Goal: Navigation & Orientation: Find specific page/section

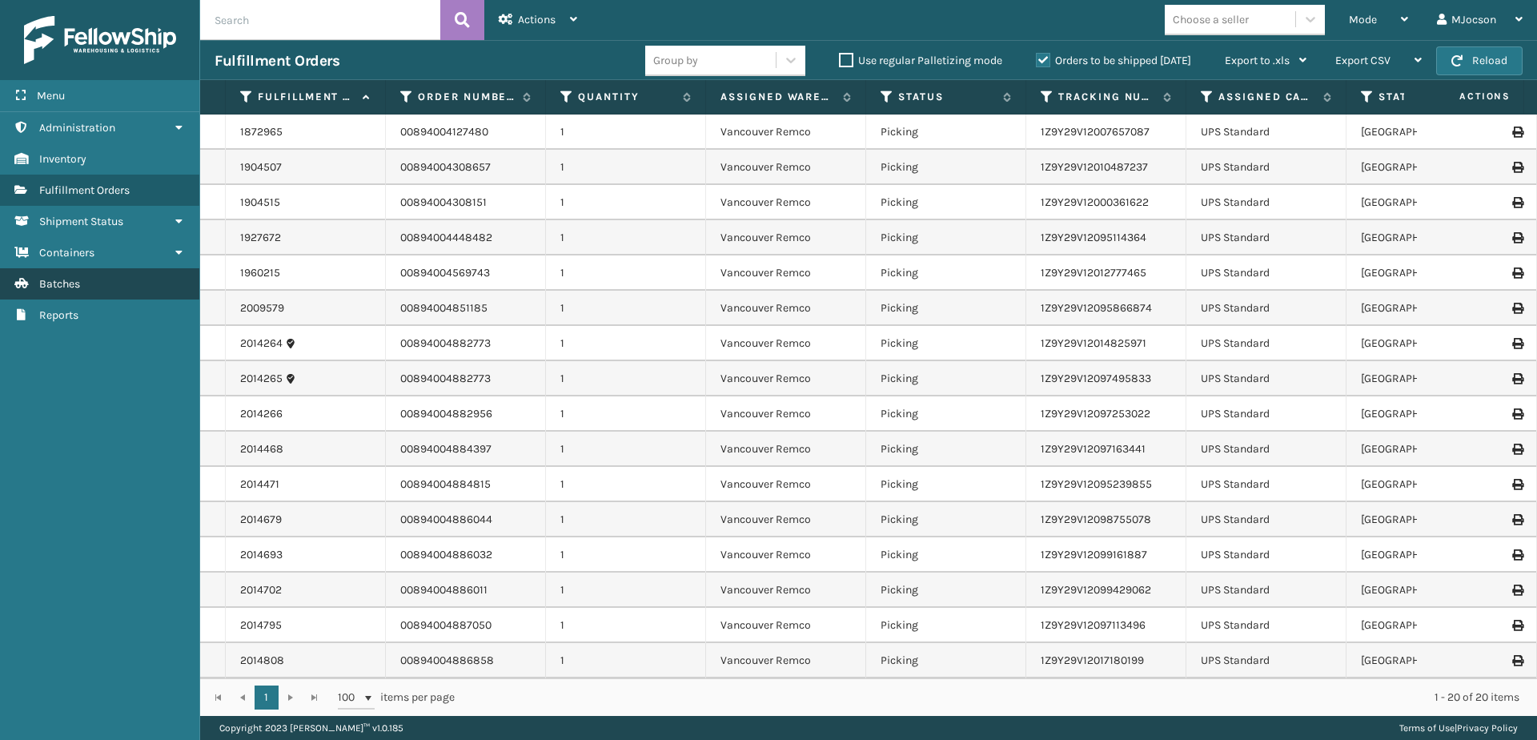
click at [101, 283] on link "Batches" at bounding box center [99, 283] width 199 height 31
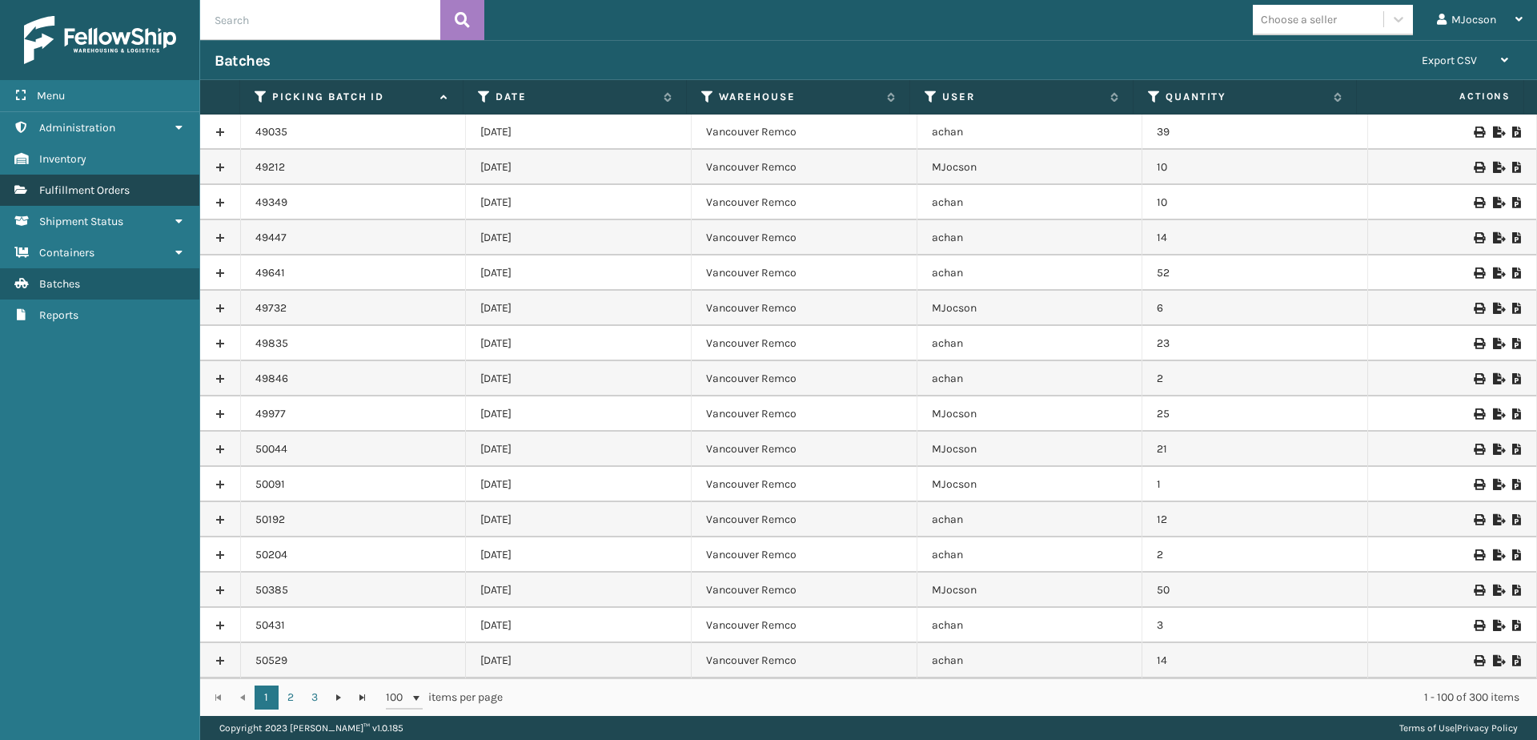
click at [126, 195] on span "Fulfillment Orders" at bounding box center [84, 190] width 90 height 14
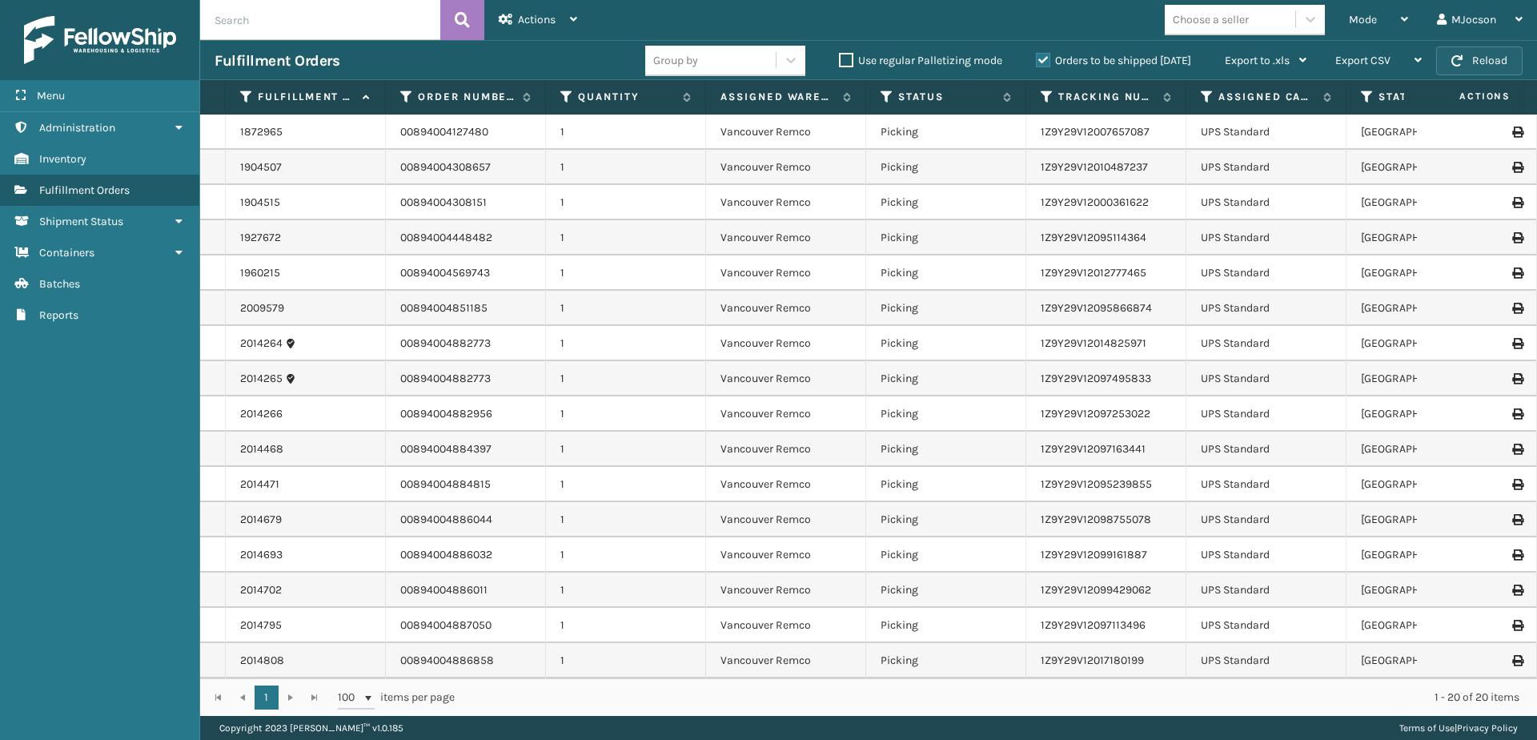
click at [1465, 61] on button "Reload" at bounding box center [1479, 60] width 86 height 29
click at [83, 283] on link "Batches" at bounding box center [99, 283] width 199 height 31
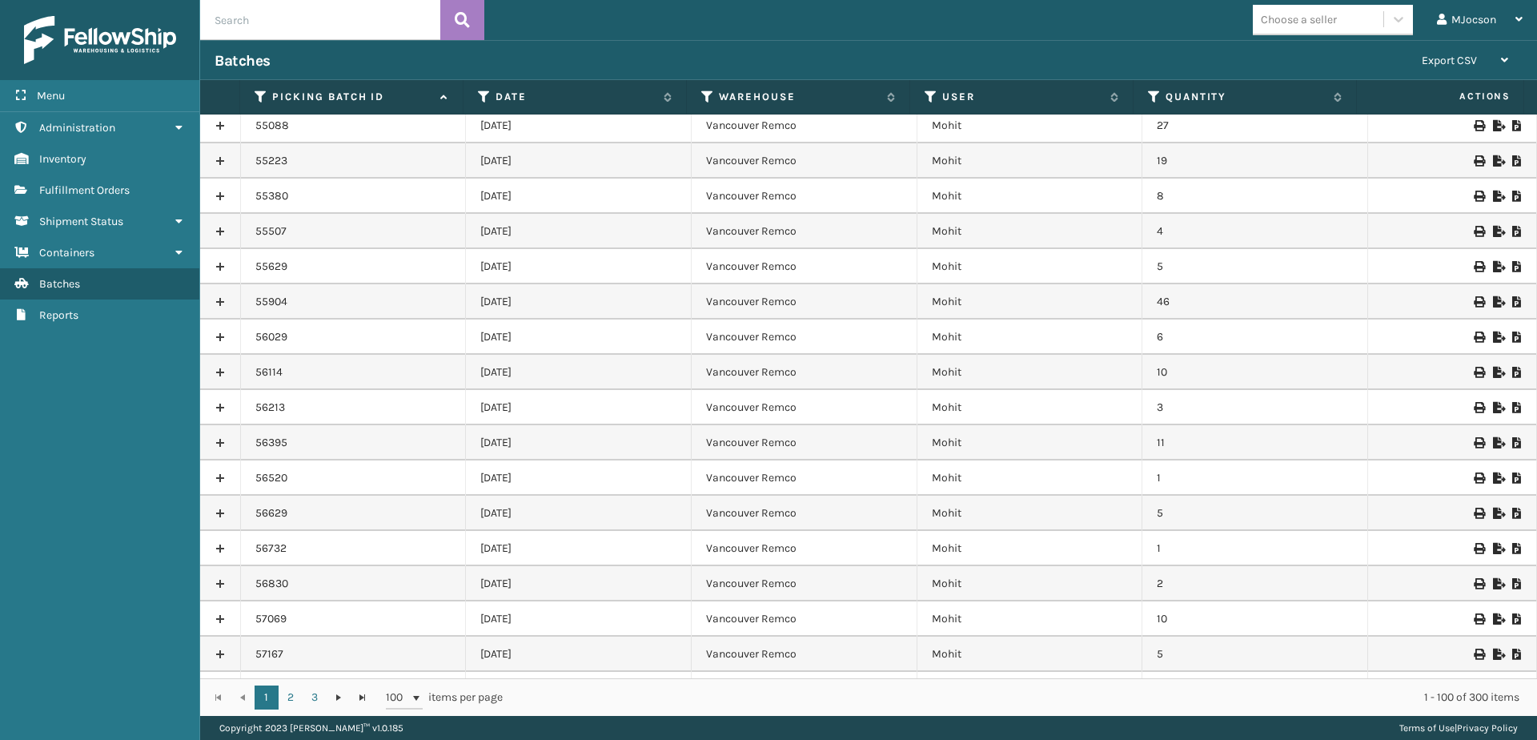
scroll to position [1358, 0]
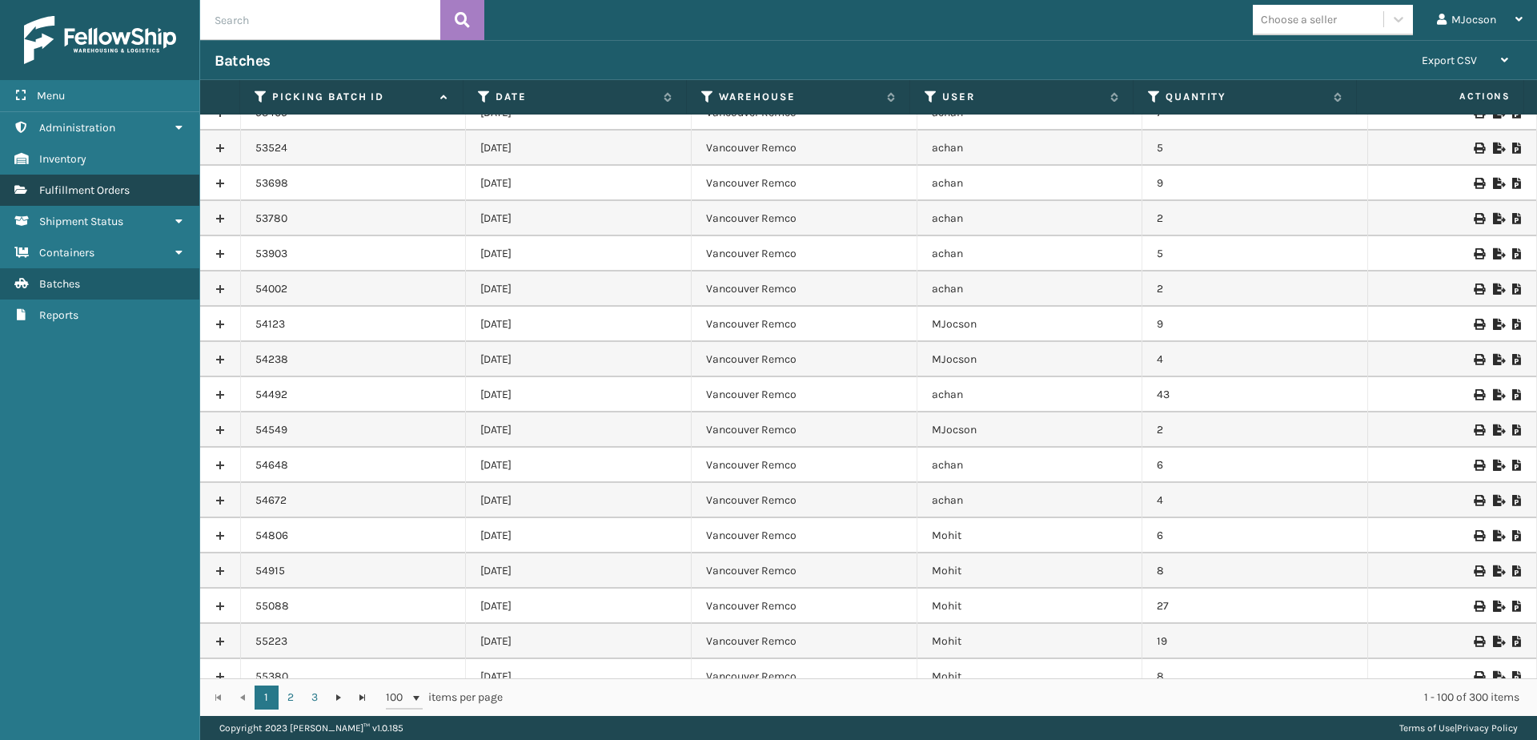
click at [49, 187] on span "Fulfillment Orders" at bounding box center [84, 190] width 90 height 14
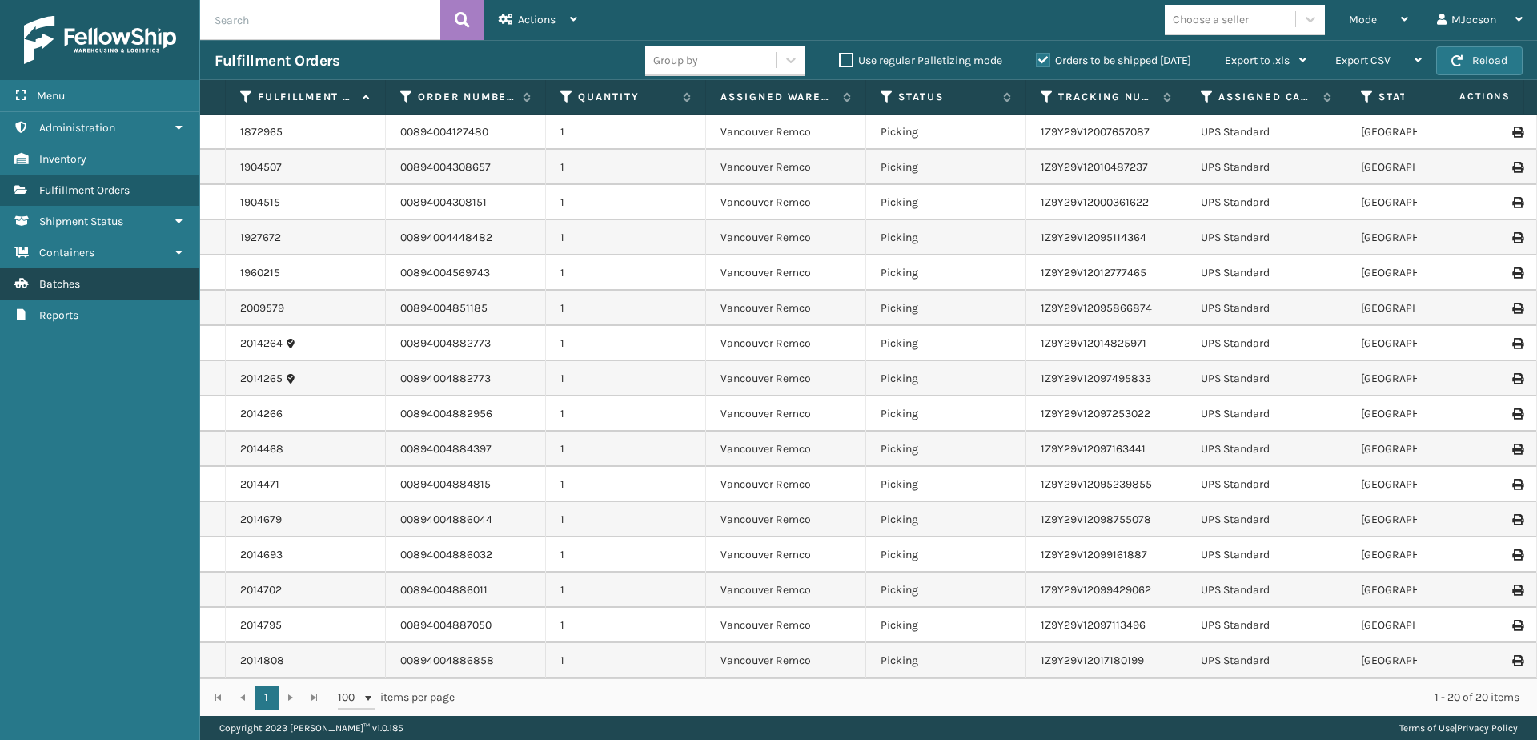
click at [62, 280] on span "Batches" at bounding box center [59, 284] width 41 height 14
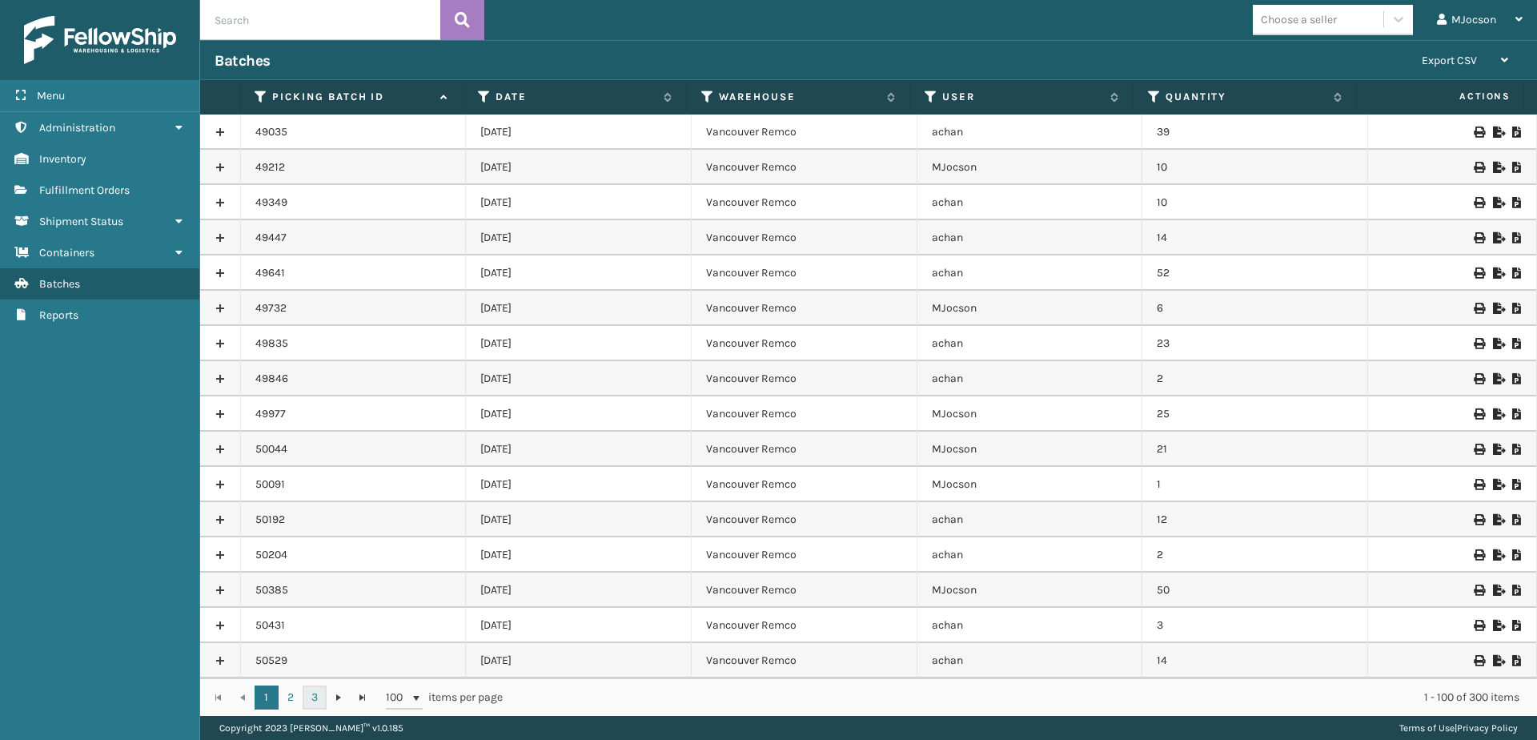
click at [316, 698] on link "3" at bounding box center [315, 697] width 24 height 24
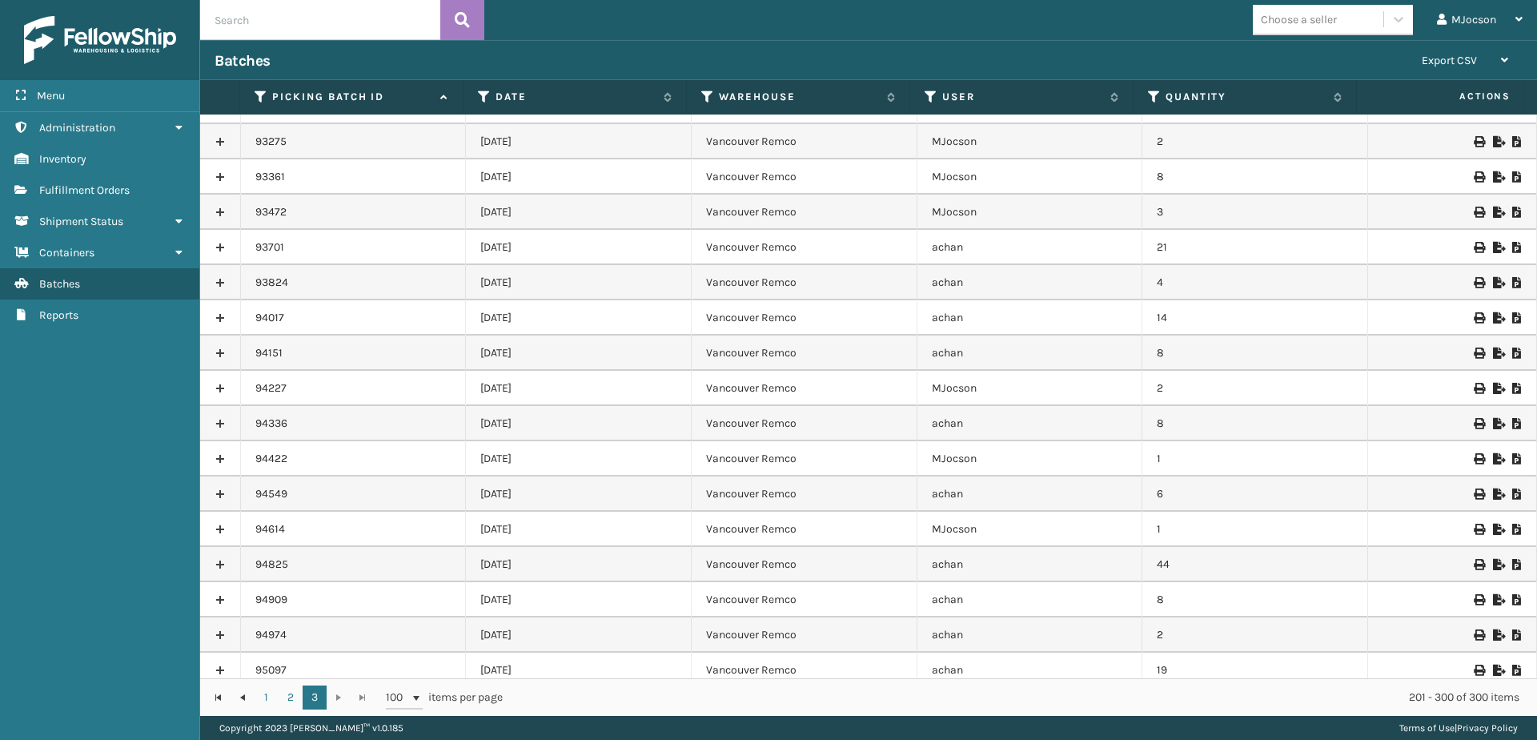
scroll to position [881, 0]
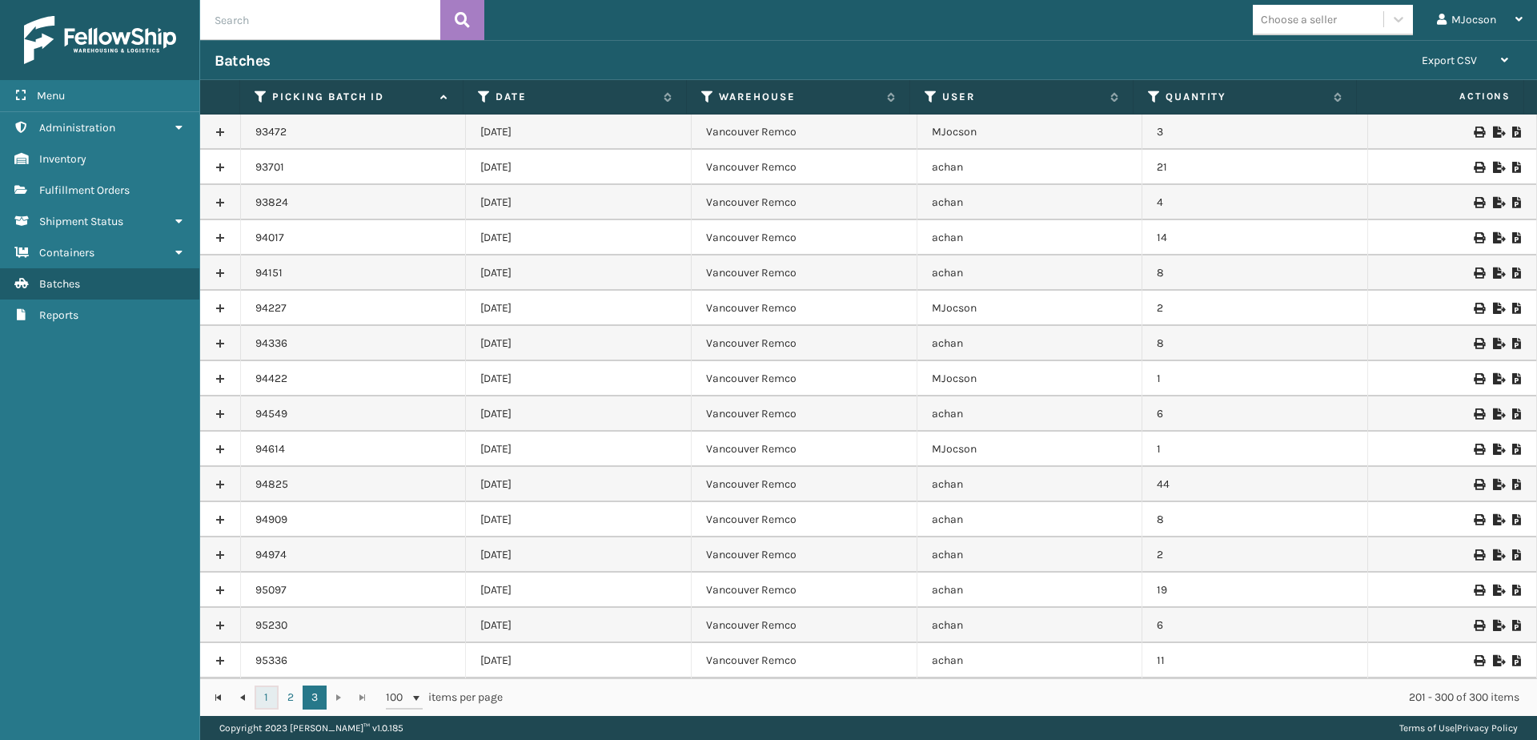
click at [271, 703] on link "1" at bounding box center [267, 697] width 24 height 24
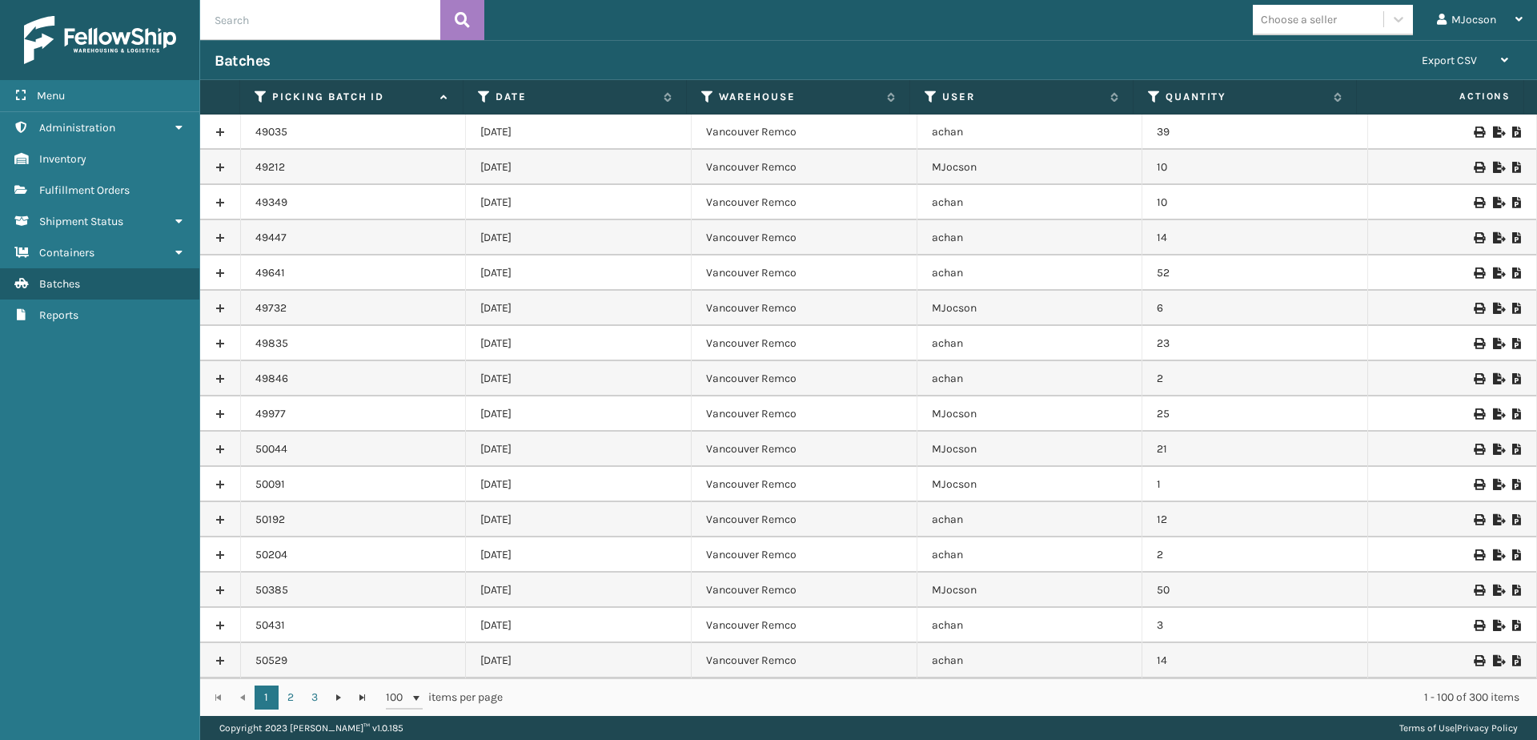
scroll to position [240, 0]
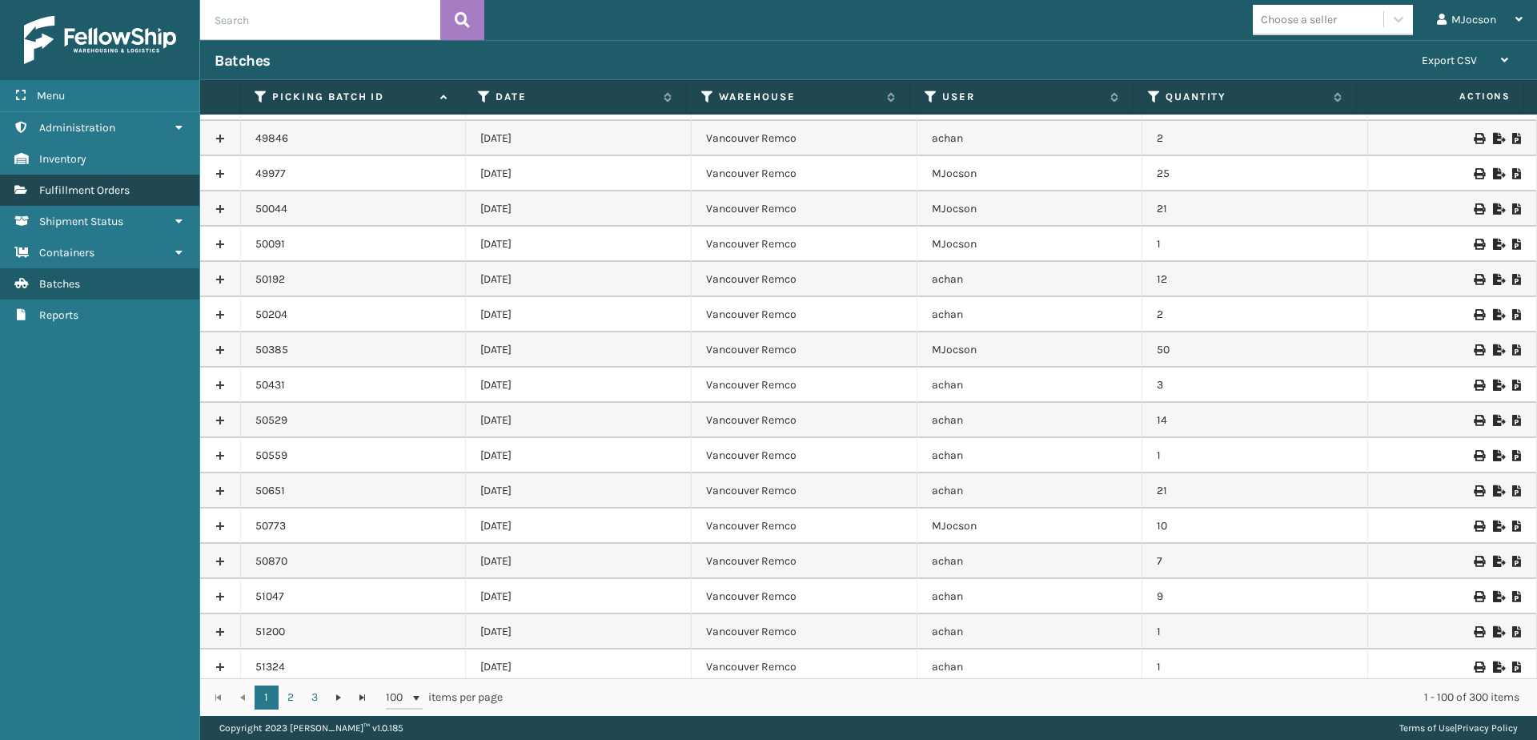
click at [95, 176] on link "Inventory Fulfillment Orders" at bounding box center [99, 190] width 199 height 31
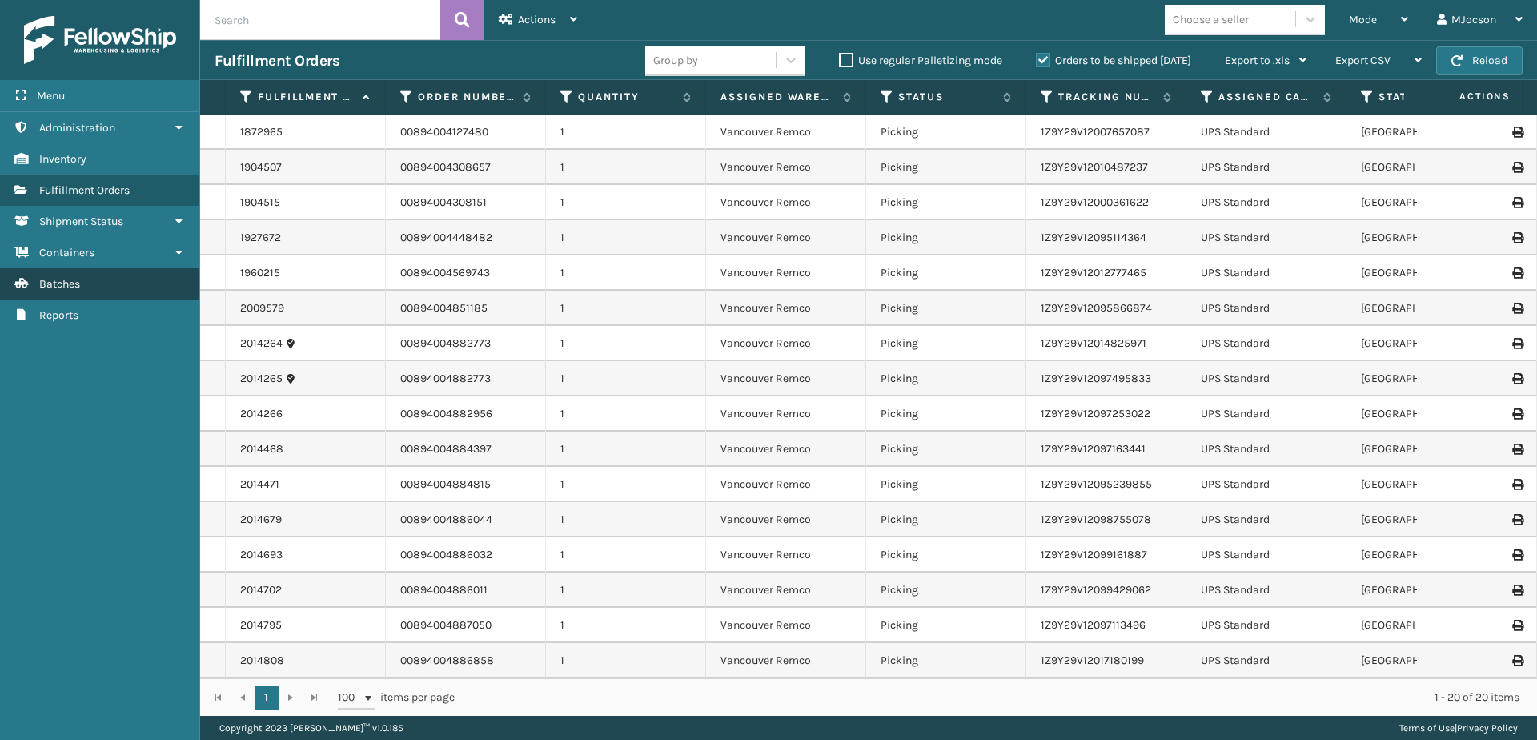
click at [58, 289] on span "Batches" at bounding box center [59, 284] width 41 height 14
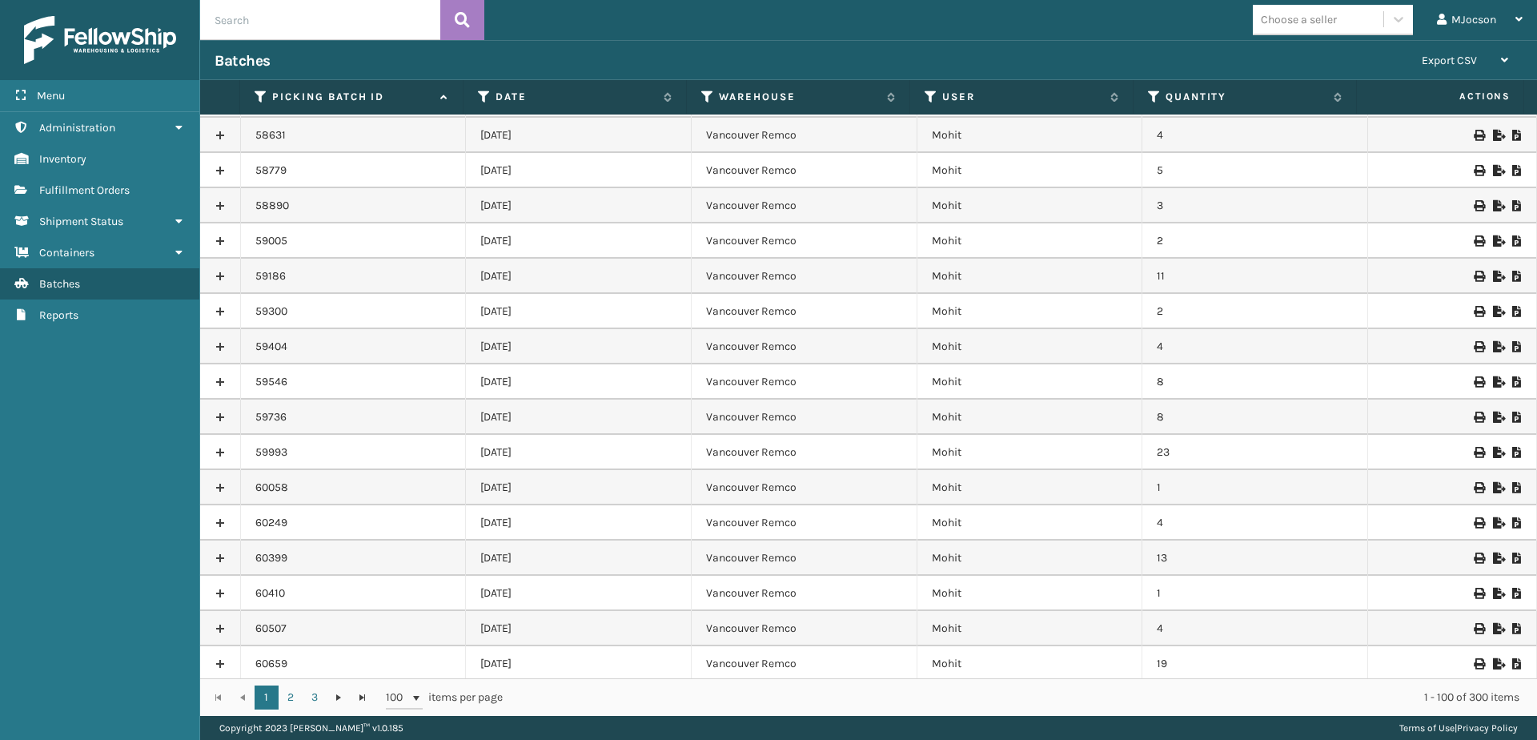
scroll to position [2479, 0]
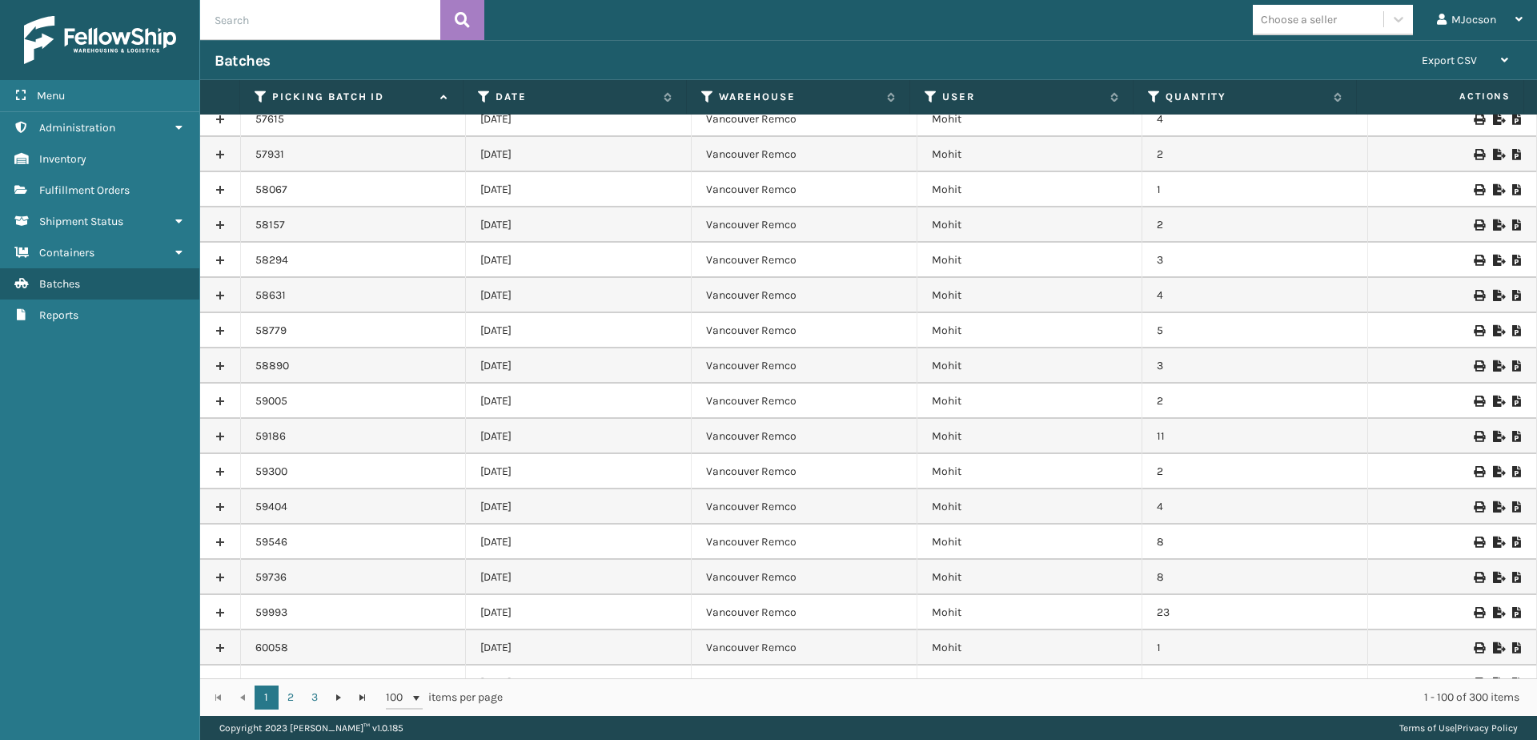
click at [215, 703] on div "1 2 3 1 2 3 100 items per page 1 - 100 of 300 items" at bounding box center [868, 697] width 1337 height 38
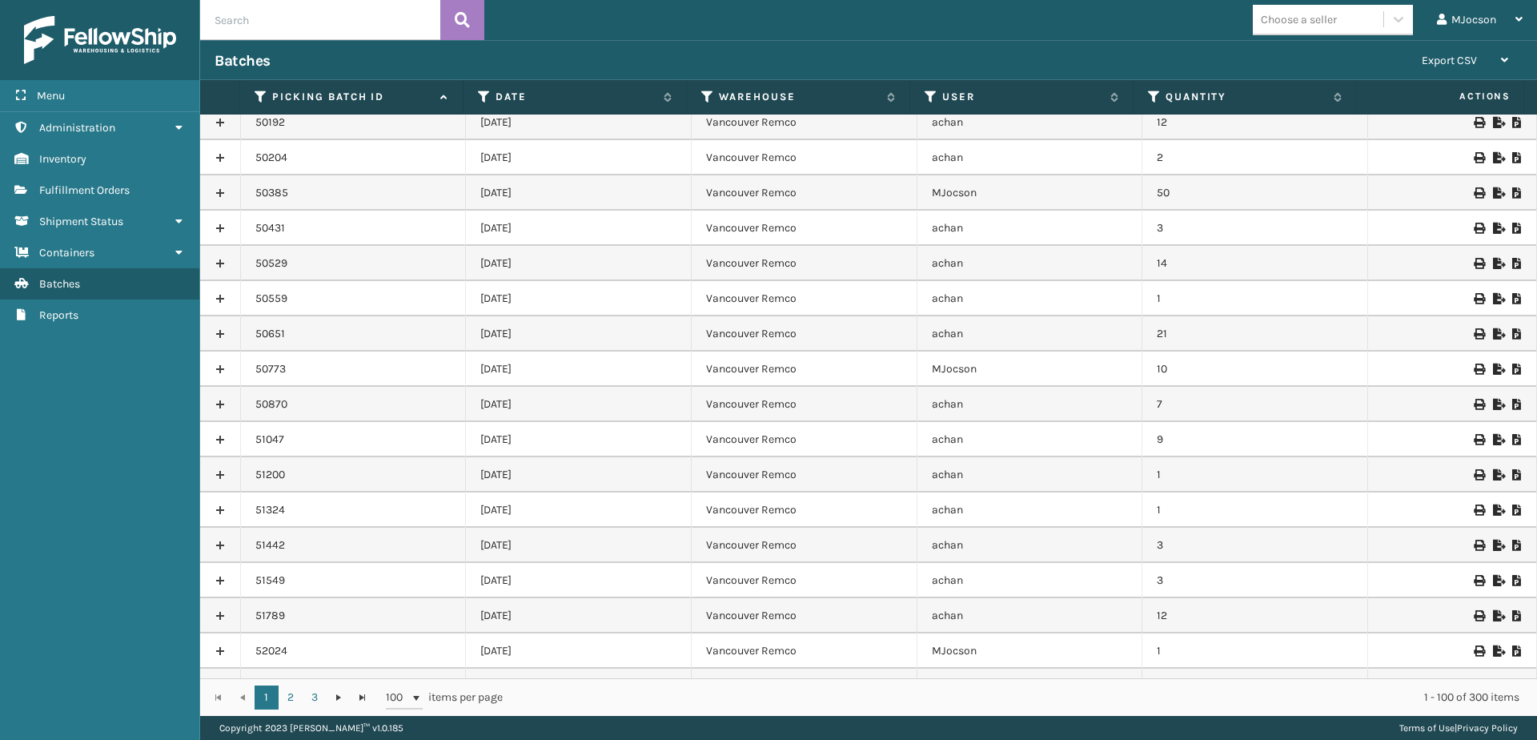
scroll to position [0, 0]
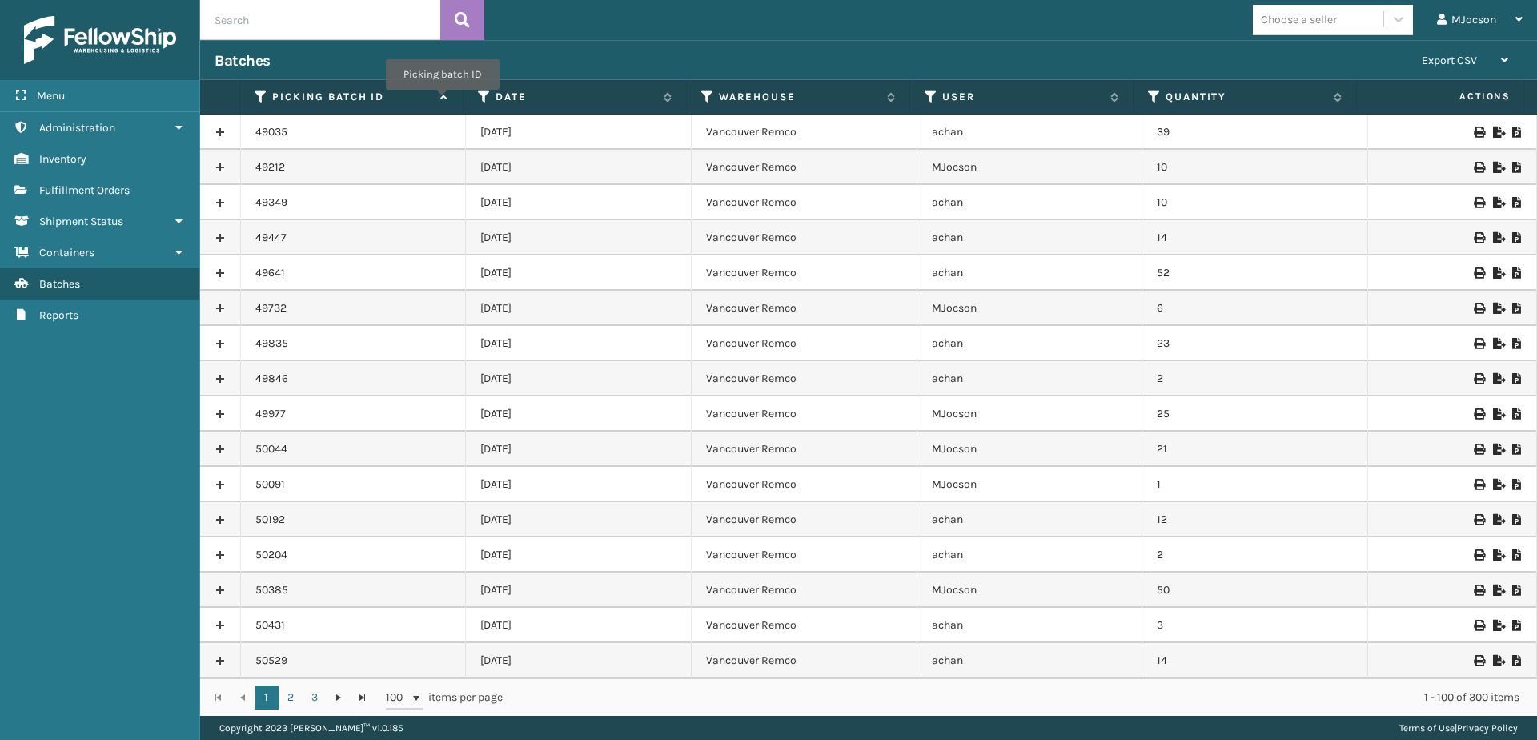
click at [443, 101] on icon at bounding box center [442, 97] width 13 height 10
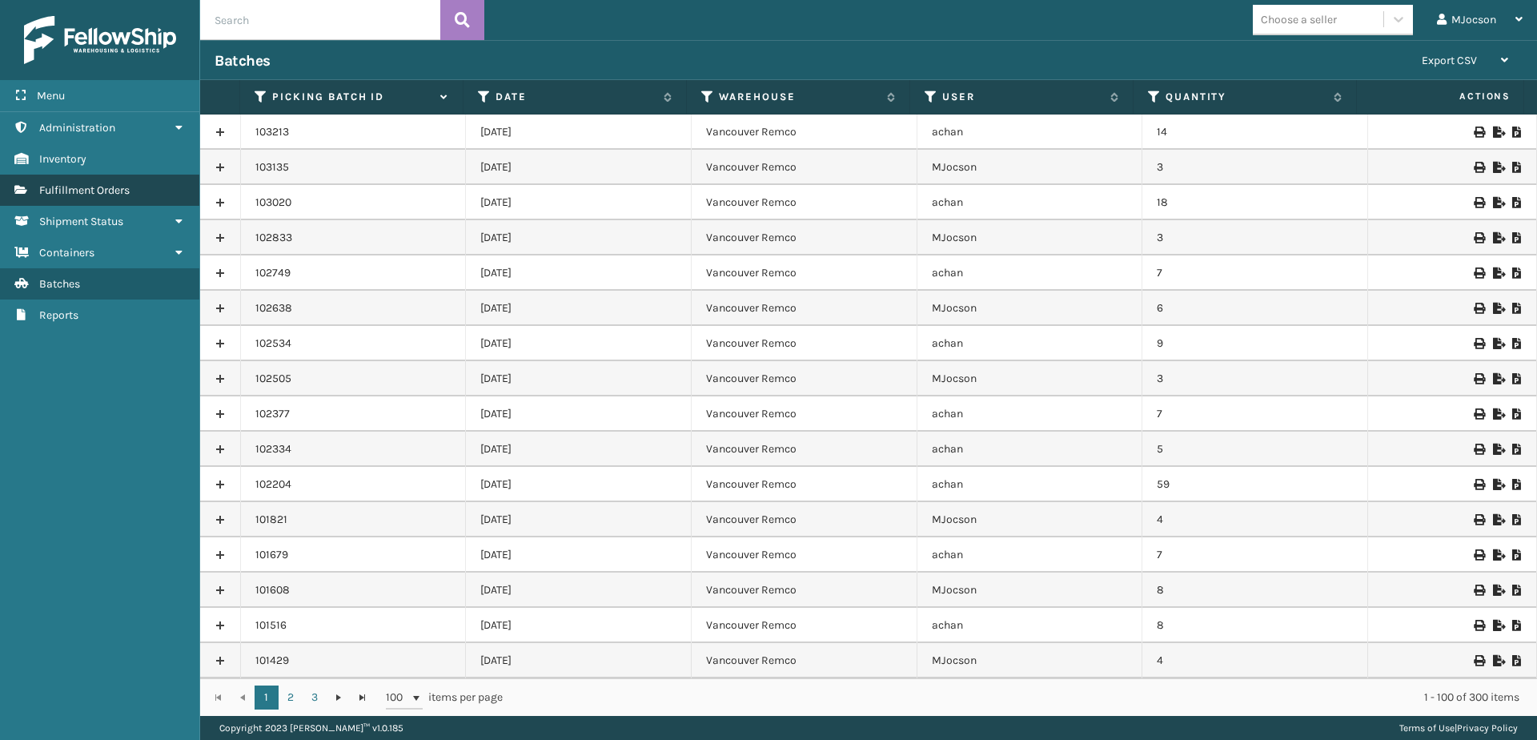
click at [114, 180] on link "Fulfillment Orders" at bounding box center [99, 190] width 199 height 31
